Goal: Task Accomplishment & Management: Manage account settings

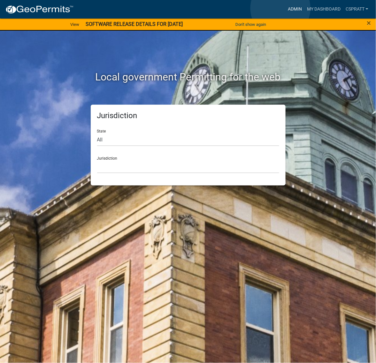
click at [285, 8] on link "Admin" at bounding box center [294, 9] width 19 height 12
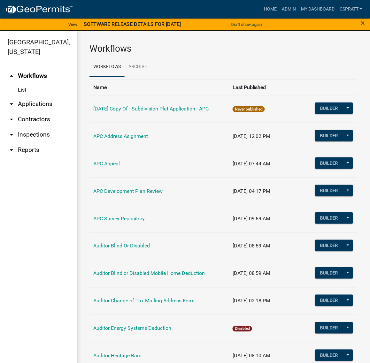
click at [31, 112] on link "arrow_drop_down Applications" at bounding box center [38, 103] width 77 height 15
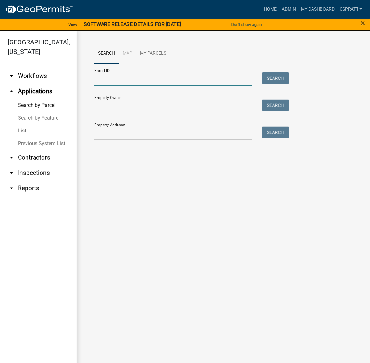
click at [112, 86] on input "Parcel ID:" at bounding box center [173, 79] width 158 height 13
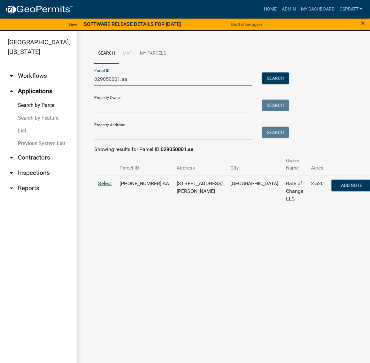
type input "029050001.aa"
click at [112, 187] on span "Select" at bounding box center [105, 183] width 14 height 6
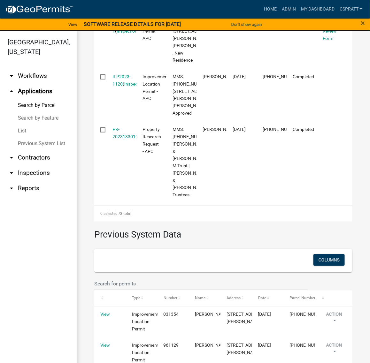
scroll to position [279, 0]
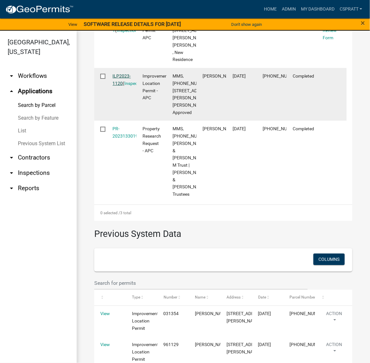
click at [124, 86] on link "ILP2023-1120" at bounding box center [122, 79] width 18 height 12
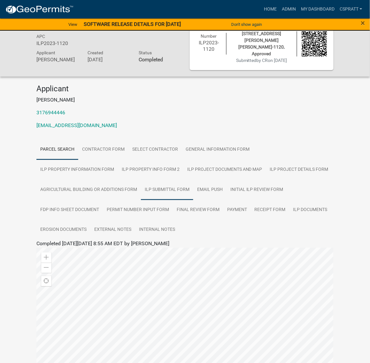
scroll to position [40, 0]
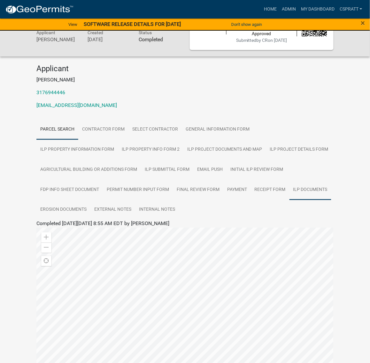
click at [289, 200] on link "ILP Documents" at bounding box center [310, 190] width 42 height 20
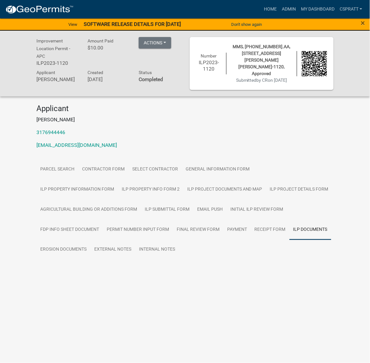
scroll to position [29, 0]
click at [53, 274] on link "ILP Documents" at bounding box center [53, 271] width 34 height 6
click at [173, 240] on link "Final Review Form" at bounding box center [198, 230] width 50 height 20
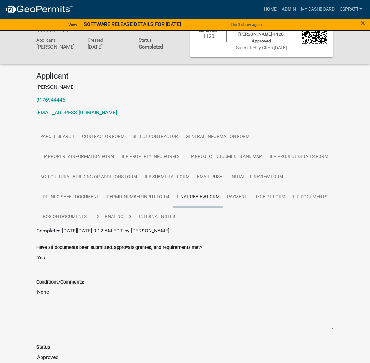
scroll to position [0, 0]
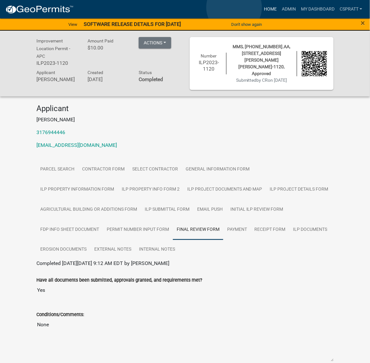
click at [261, 7] on link "Home" at bounding box center [270, 9] width 18 height 12
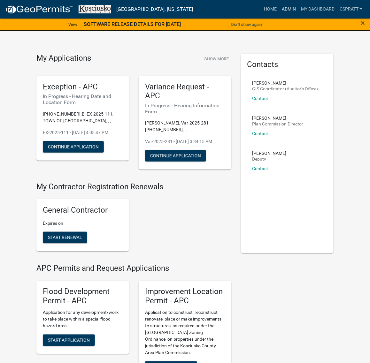
click at [279, 10] on link "Admin" at bounding box center [288, 9] width 19 height 12
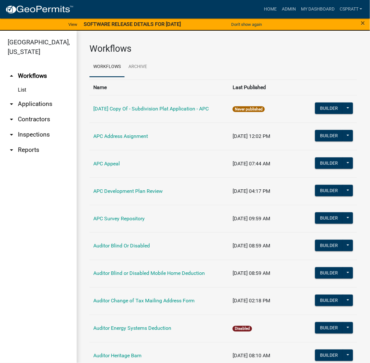
click at [36, 112] on link "arrow_drop_down Applications" at bounding box center [38, 103] width 77 height 15
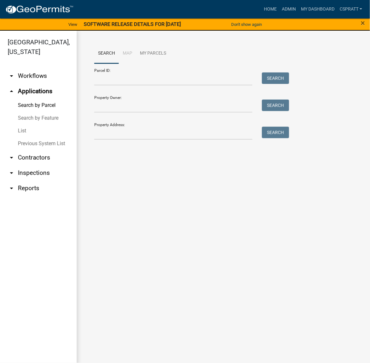
click at [27, 137] on link "List" at bounding box center [38, 131] width 77 height 13
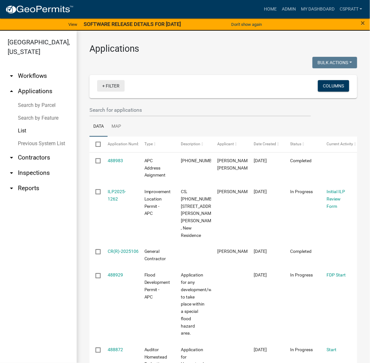
click at [119, 92] on link "+ Filter" at bounding box center [110, 85] width 27 height 11
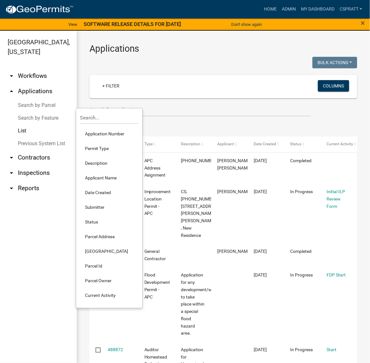
click at [109, 156] on li "Permit Type" at bounding box center [109, 148] width 58 height 15
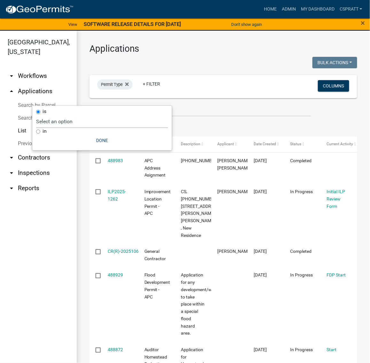
click at [116, 124] on select "Select an option [DATE] Copy Of - Subdivision Plat Application - APC APC Addres…" at bounding box center [102, 121] width 132 height 13
select select "a2c991f8-68ce-43d3-971c-57015753063b"
click at [73, 117] on select "Select an option [DATE] Copy Of - Subdivision Plat Application - APC APC Addres…" at bounding box center [102, 121] width 132 height 13
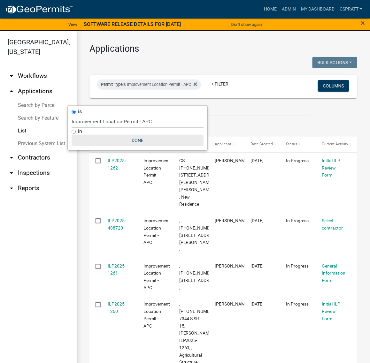
click at [149, 146] on button "Done" at bounding box center [138, 140] width 132 height 11
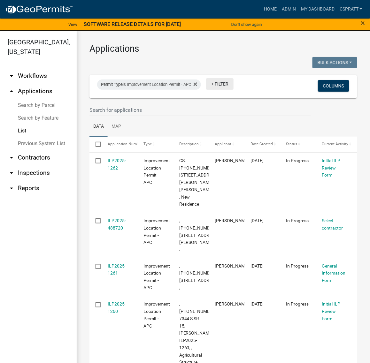
click at [231, 90] on link "+ Filter" at bounding box center [219, 83] width 27 height 11
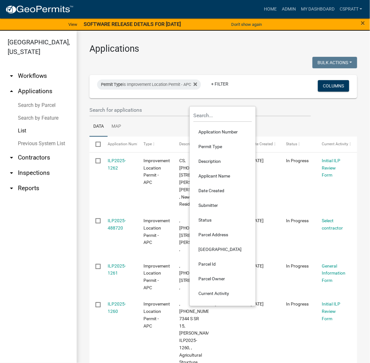
click at [213, 228] on li "Status" at bounding box center [223, 220] width 58 height 15
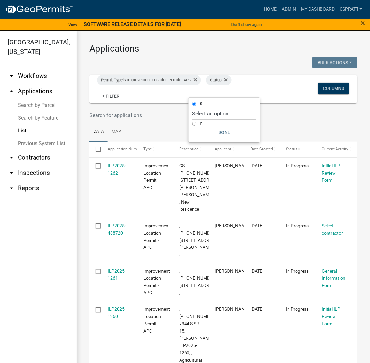
click at [227, 118] on select "Select an option Not Started In Progress Completed Expired Locked Withdrawn Voi…" at bounding box center [224, 113] width 64 height 13
select select "1"
click at [192, 120] on select "Select an option Not Started In Progress Completed Expired Locked Withdrawn Voi…" at bounding box center [224, 113] width 64 height 13
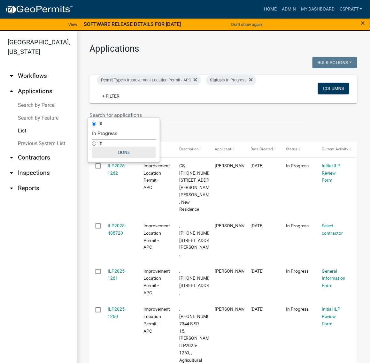
click at [124, 158] on button "Done" at bounding box center [124, 152] width 64 height 11
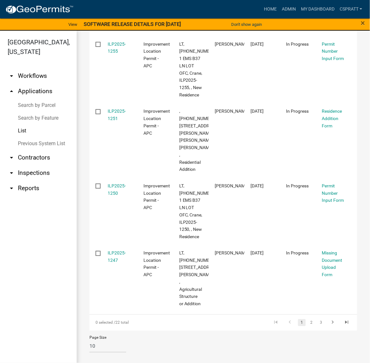
scroll to position [683, 0]
click at [308, 320] on link "2" at bounding box center [312, 322] width 8 height 7
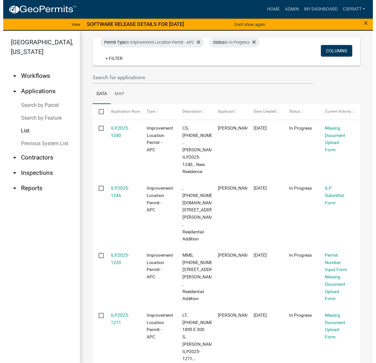
scroll to position [37, 0]
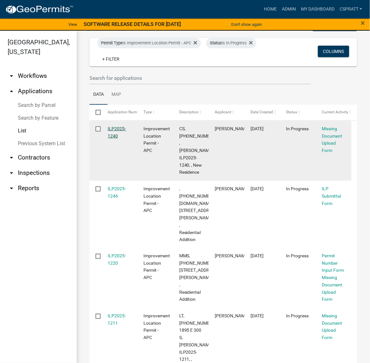
click at [125, 139] on link "ILP2025-1240" at bounding box center [117, 132] width 18 height 12
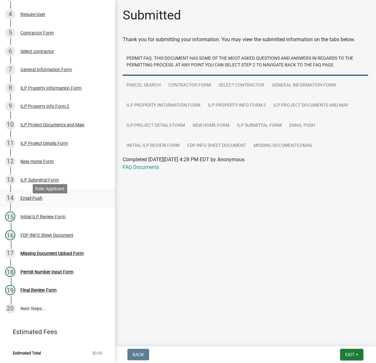
scroll to position [279, 0]
click at [48, 256] on div "Missing Document Upload Form" at bounding box center [51, 253] width 63 height 4
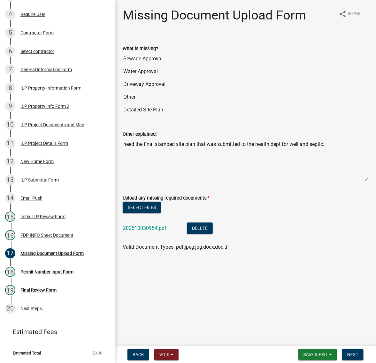
scroll to position [22, 0]
click at [166, 231] on link "202510030954.pdf" at bounding box center [144, 228] width 43 height 6
